Goal: Task Accomplishment & Management: Manage account settings

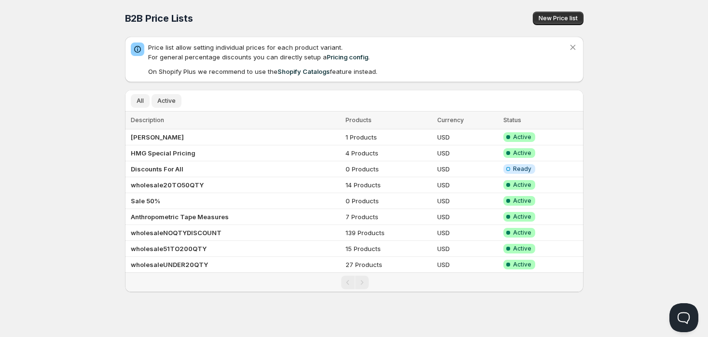
click at [164, 97] on span "Active" at bounding box center [166, 101] width 18 height 8
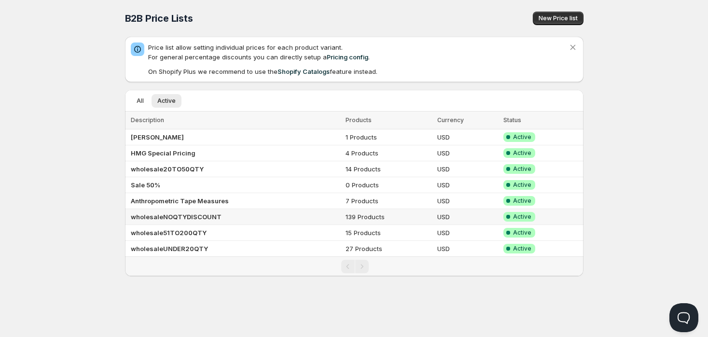
click at [190, 217] on b "wholesaleNOQTYDISCOUNT" at bounding box center [176, 217] width 91 height 8
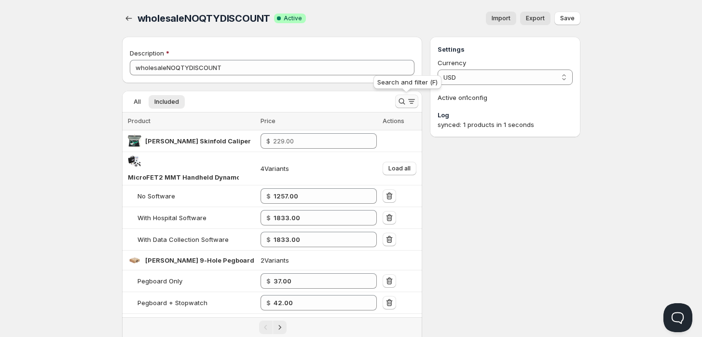
click at [401, 101] on icon "Search and filter results" at bounding box center [402, 102] width 10 height 10
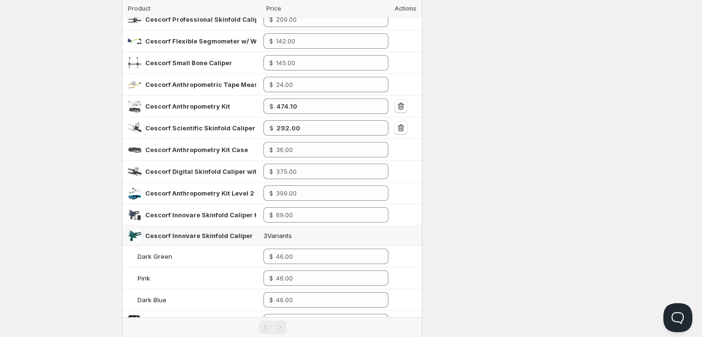
scroll to position [428, 0]
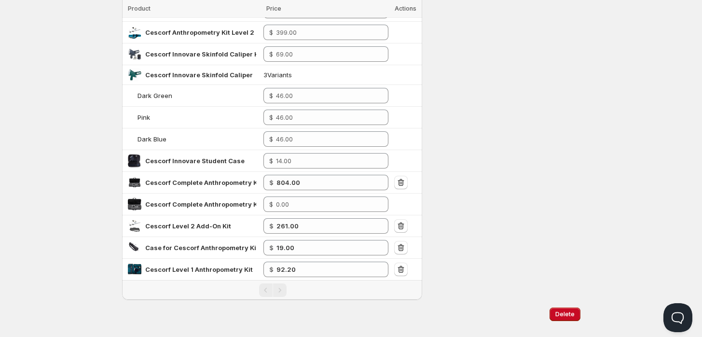
type input "CESCO"
